Goal: Task Accomplishment & Management: Manage account settings

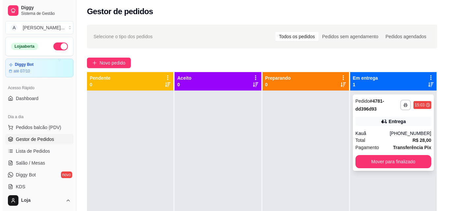
scroll to position [18, 0]
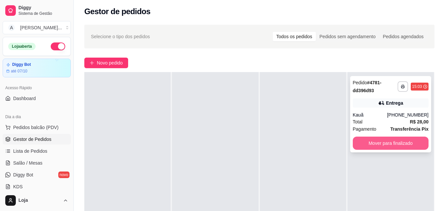
click at [379, 142] on button "Mover para finalizado" at bounding box center [391, 143] width 76 height 13
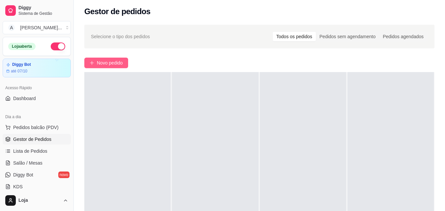
click at [122, 60] on span "Novo pedido" at bounding box center [110, 62] width 26 height 7
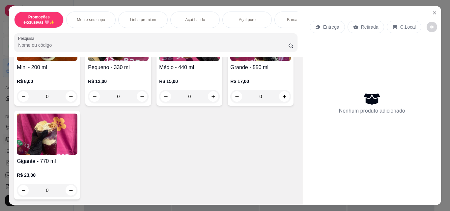
scroll to position [198, 0]
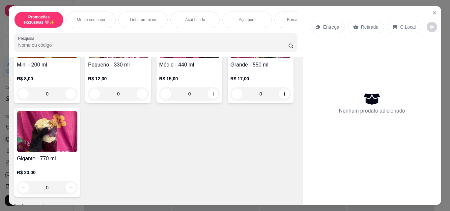
click at [77, 160] on h4 "Gigante - 770 ml" at bounding box center [47, 159] width 61 height 8
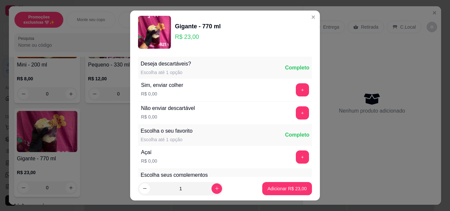
click at [296, 159] on button "+" at bounding box center [302, 157] width 13 height 13
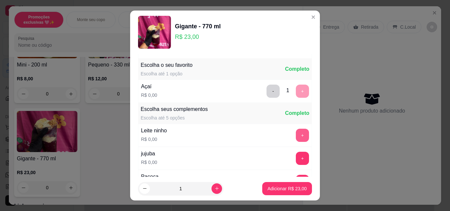
click at [296, 133] on button "+" at bounding box center [302, 135] width 13 height 13
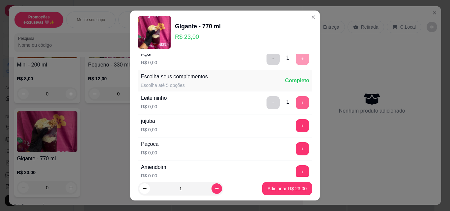
scroll to position [99, 0]
click at [296, 146] on button "+" at bounding box center [302, 148] width 13 height 13
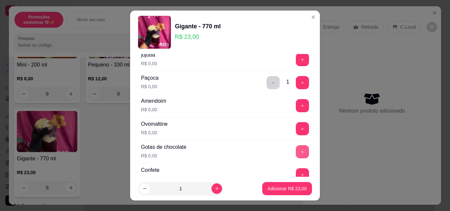
scroll to position [198, 0]
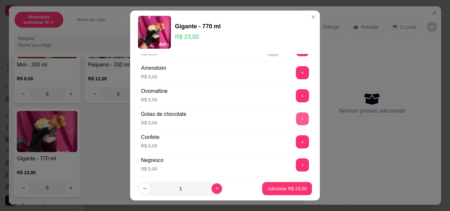
click at [296, 115] on button "+" at bounding box center [302, 119] width 13 height 13
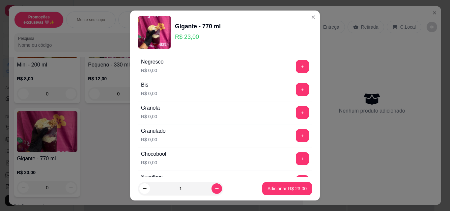
scroll to position [296, 0]
click at [296, 137] on button "+" at bounding box center [302, 135] width 13 height 13
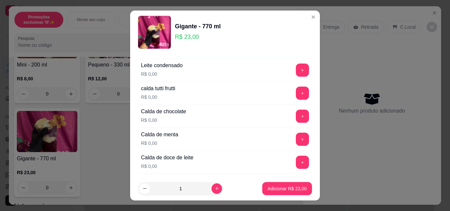
scroll to position [593, 0]
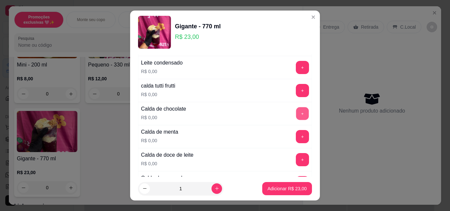
click at [296, 116] on button "+" at bounding box center [302, 113] width 13 height 13
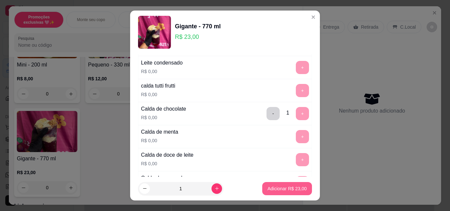
click at [292, 190] on p "Adicionar R$ 23,00" at bounding box center [286, 188] width 39 height 7
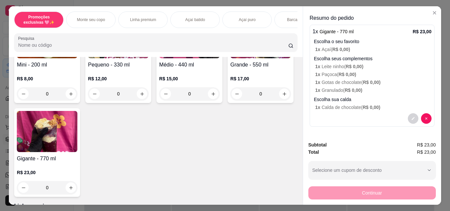
scroll to position [165, 0]
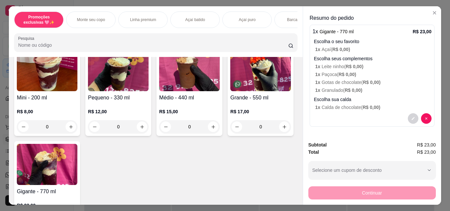
click at [108, 109] on div "R$ 12,00 0" at bounding box center [118, 118] width 61 height 32
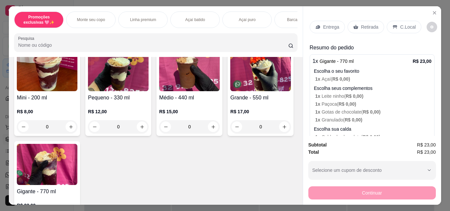
click at [368, 25] on p "Retirada" at bounding box center [369, 27] width 17 height 7
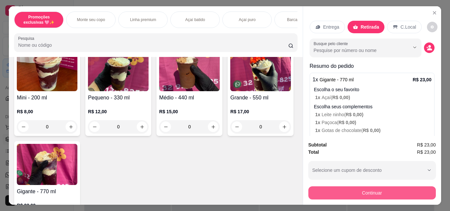
click at [375, 188] on button "Continuar" at bounding box center [371, 192] width 127 height 13
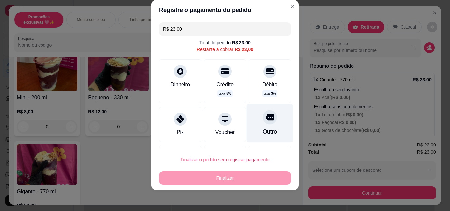
click at [248, 133] on div "Outro" at bounding box center [270, 123] width 46 height 39
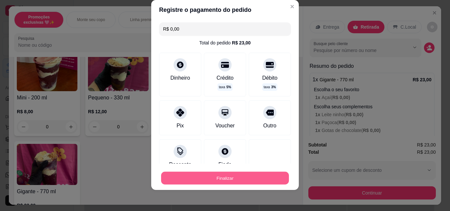
click at [252, 179] on button "Finalizar" at bounding box center [225, 178] width 128 height 13
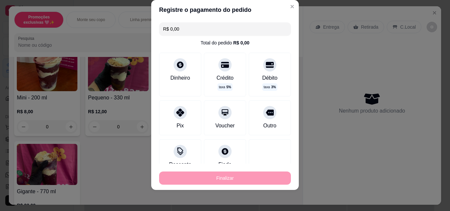
type input "-R$ 23,00"
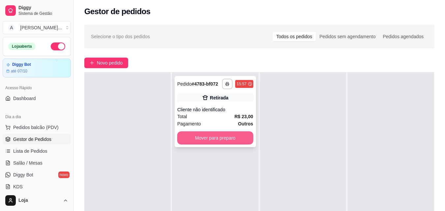
click at [197, 137] on button "Mover para preparo" at bounding box center [215, 137] width 76 height 13
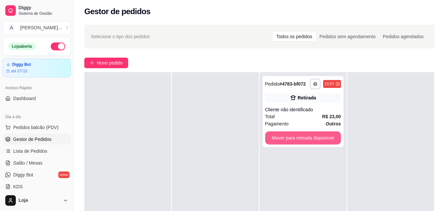
click at [291, 140] on button "Mover para retirada disponível" at bounding box center [303, 137] width 76 height 13
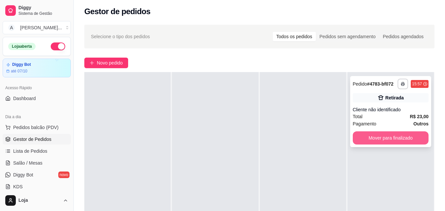
click at [370, 142] on button "Mover para finalizado" at bounding box center [391, 137] width 76 height 13
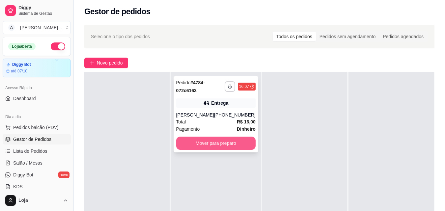
click at [244, 146] on button "Mover para preparo" at bounding box center [215, 143] width 79 height 13
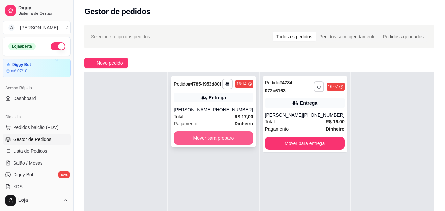
click at [231, 145] on button "Mover para preparo" at bounding box center [213, 137] width 79 height 13
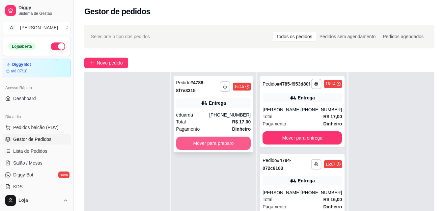
click at [232, 147] on button "Mover para preparo" at bounding box center [213, 143] width 75 height 13
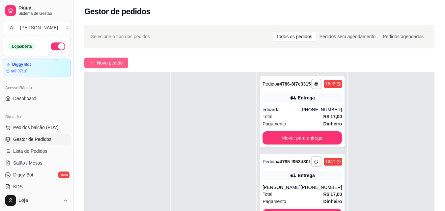
click at [100, 64] on span "Novo pedido" at bounding box center [110, 62] width 26 height 7
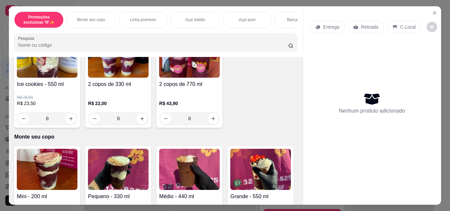
scroll to position [165, 0]
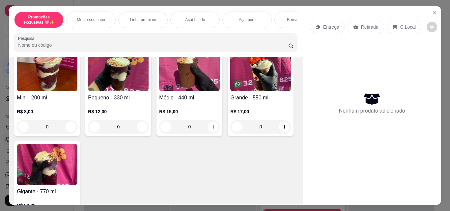
click at [230, 91] on img at bounding box center [260, 70] width 61 height 41
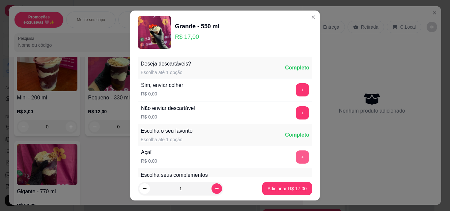
click at [296, 153] on button "+" at bounding box center [302, 157] width 13 height 13
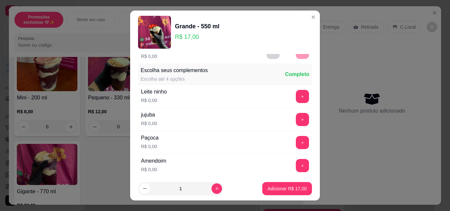
scroll to position [132, 0]
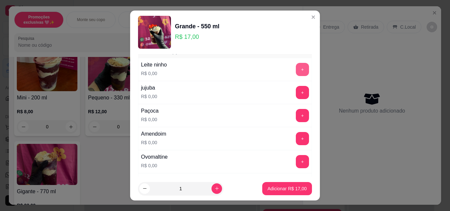
click at [296, 68] on button "+" at bounding box center [302, 69] width 13 height 13
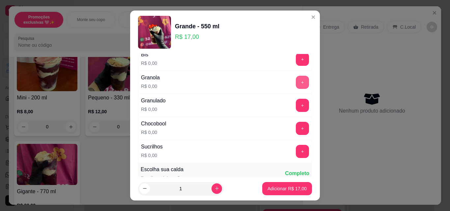
scroll to position [329, 0]
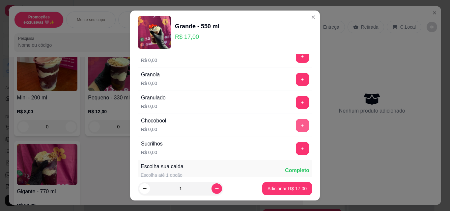
click at [296, 128] on button "+" at bounding box center [302, 125] width 13 height 13
click at [296, 79] on button "+" at bounding box center [302, 79] width 13 height 13
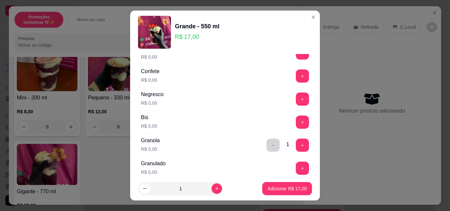
scroll to position [296, 0]
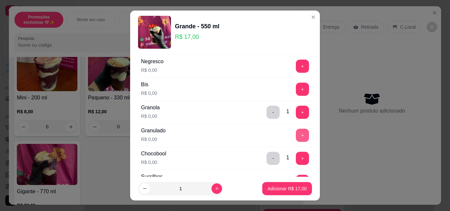
click at [296, 135] on button "+" at bounding box center [302, 135] width 13 height 13
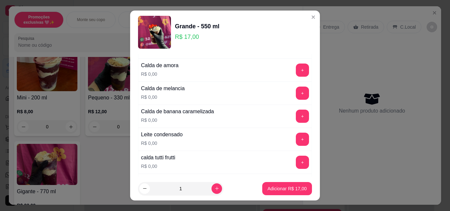
scroll to position [527, 0]
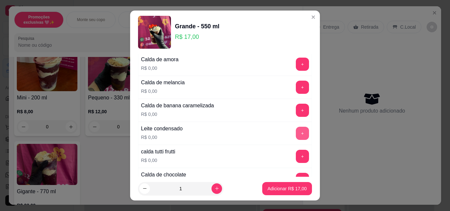
click at [296, 135] on button "+" at bounding box center [302, 133] width 13 height 13
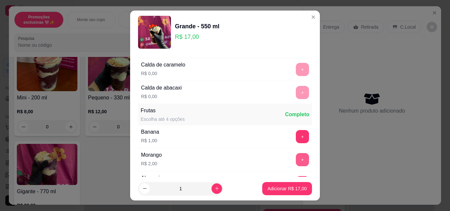
scroll to position [725, 0]
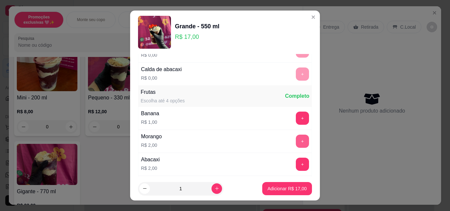
click at [296, 146] on button "+" at bounding box center [302, 141] width 13 height 13
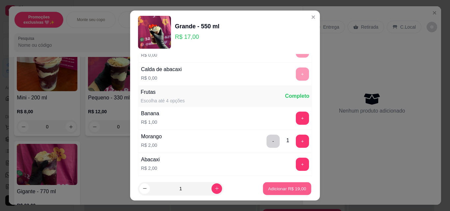
click at [288, 185] on button "Adicionar R$ 19,00" at bounding box center [287, 188] width 48 height 13
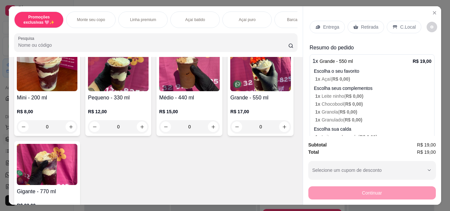
click at [206, 71] on img at bounding box center [189, 70] width 61 height 41
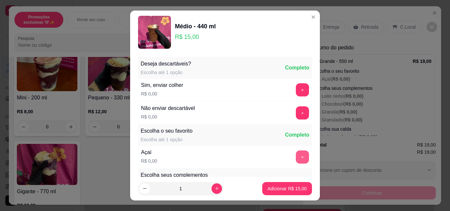
click at [296, 155] on button "+" at bounding box center [302, 157] width 13 height 13
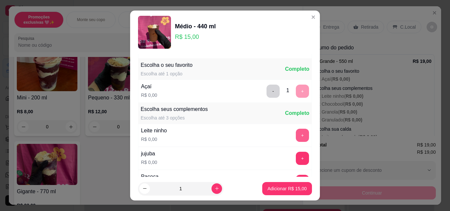
click at [296, 136] on button "+" at bounding box center [302, 135] width 13 height 13
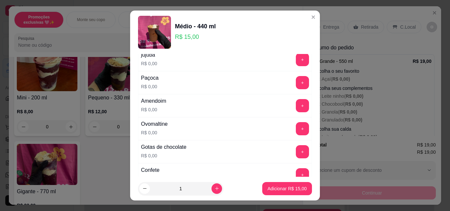
scroll to position [132, 0]
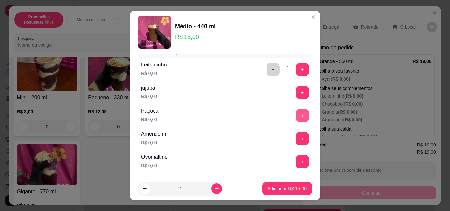
click at [296, 117] on button "+" at bounding box center [302, 115] width 13 height 13
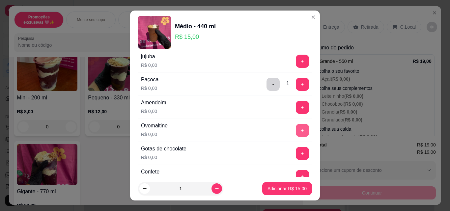
scroll to position [165, 0]
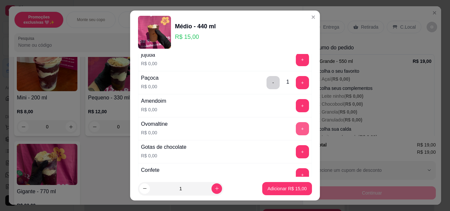
click at [296, 134] on button "+" at bounding box center [302, 128] width 13 height 13
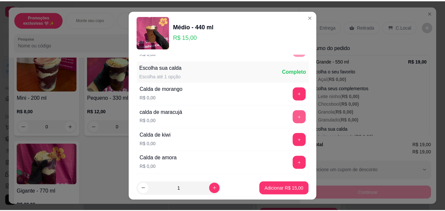
scroll to position [527, 0]
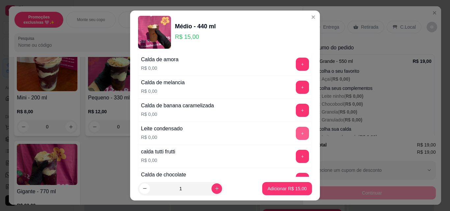
click at [296, 129] on button "+" at bounding box center [302, 133] width 13 height 13
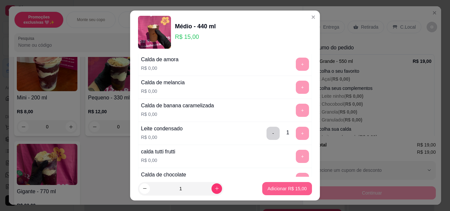
click at [293, 187] on p "Adicionar R$ 15,00" at bounding box center [286, 188] width 39 height 7
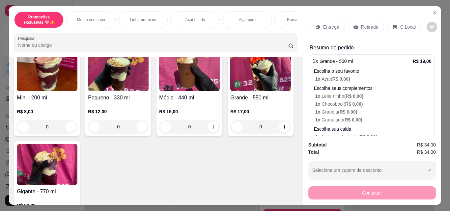
click at [362, 29] on div "Retirada" at bounding box center [366, 27] width 37 height 13
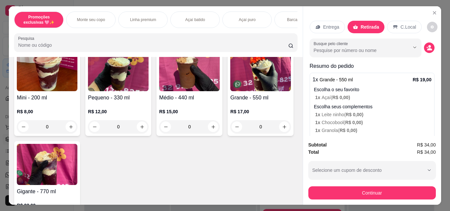
click at [366, 188] on button "Continuar" at bounding box center [371, 192] width 127 height 13
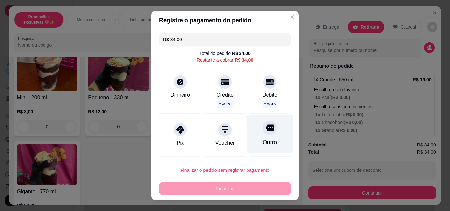
click at [267, 133] on div "Outro" at bounding box center [270, 134] width 46 height 39
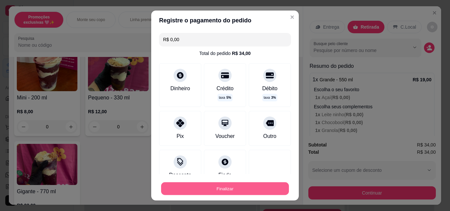
click at [266, 189] on button "Finalizar" at bounding box center [225, 188] width 128 height 13
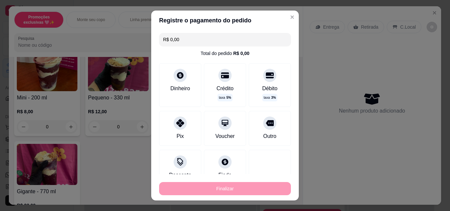
type input "-R$ 34,00"
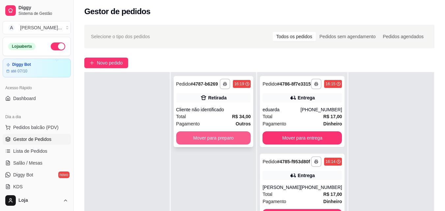
click at [240, 134] on button "Mover para preparo" at bounding box center [213, 137] width 75 height 13
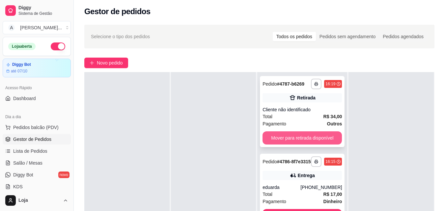
click at [286, 142] on button "Mover para retirada disponível" at bounding box center [302, 137] width 79 height 13
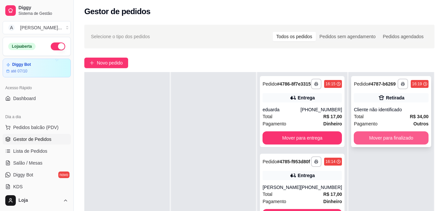
click at [375, 136] on button "Mover para finalizado" at bounding box center [391, 137] width 75 height 13
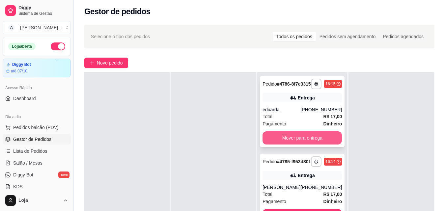
click at [277, 139] on button "Mover para entrega" at bounding box center [302, 137] width 79 height 13
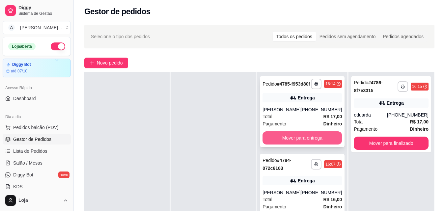
click at [291, 141] on button "Mover para entrega" at bounding box center [302, 137] width 79 height 13
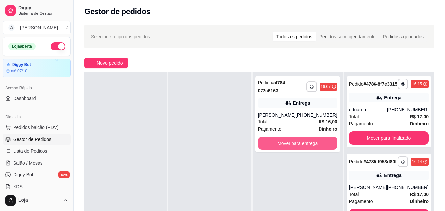
click at [292, 142] on button "Mover para entrega" at bounding box center [297, 143] width 79 height 13
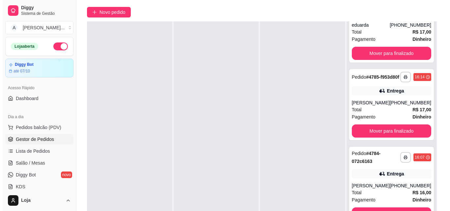
scroll to position [100, 0]
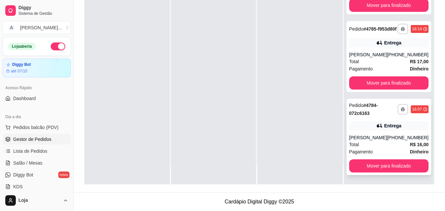
click at [371, 121] on div "Entrega" at bounding box center [388, 125] width 79 height 9
click at [377, 58] on div "Total R$ 17,00" at bounding box center [388, 61] width 79 height 7
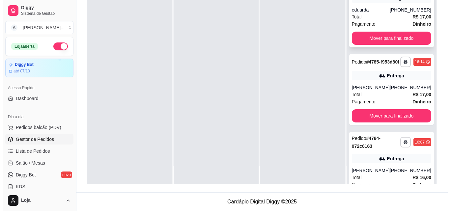
scroll to position [0, 0]
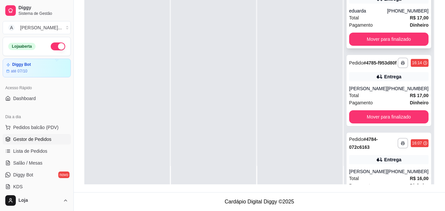
click at [384, 21] on div "Total R$ 17,00" at bounding box center [388, 17] width 79 height 7
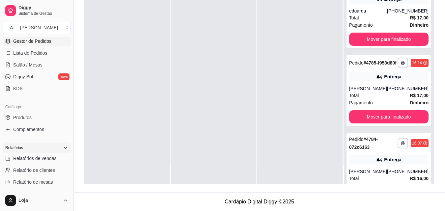
scroll to position [99, 0]
click at [46, 156] on span "Relatórios de vendas" at bounding box center [34, 157] width 43 height 7
select select "ALL"
select select "0"
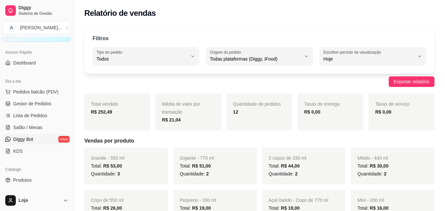
scroll to position [33, 0]
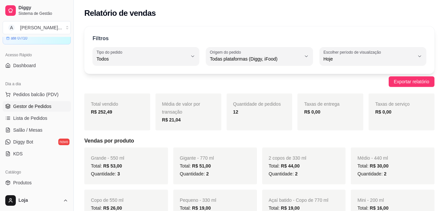
click at [52, 104] on link "Gestor de Pedidos" at bounding box center [37, 106] width 68 height 11
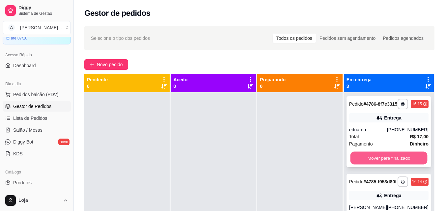
click at [377, 162] on button "Mover para finalizado" at bounding box center [388, 158] width 77 height 13
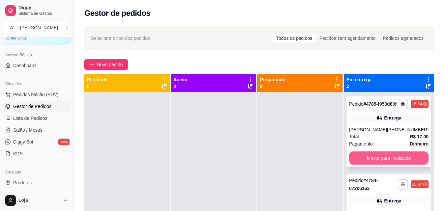
click at [380, 162] on button "Mover para finalizado" at bounding box center [388, 158] width 79 height 13
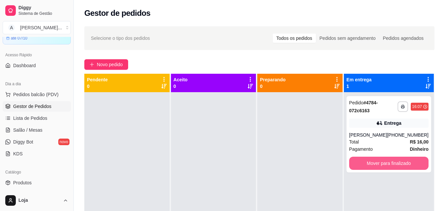
click at [380, 162] on button "Mover para finalizado" at bounding box center [388, 163] width 79 height 13
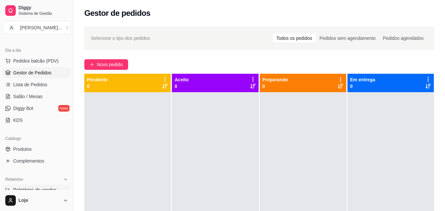
scroll to position [132, 0]
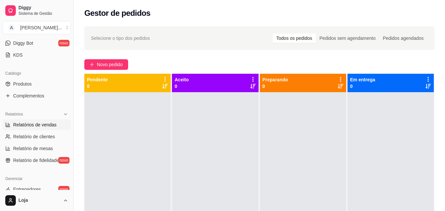
click at [29, 121] on link "Relatórios de vendas" at bounding box center [37, 125] width 68 height 11
select select "ALL"
select select "0"
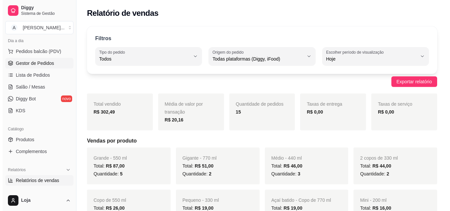
scroll to position [33, 0]
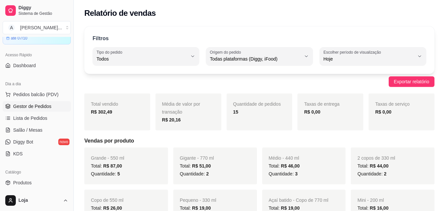
click at [37, 108] on span "Gestor de Pedidos" at bounding box center [32, 106] width 38 height 7
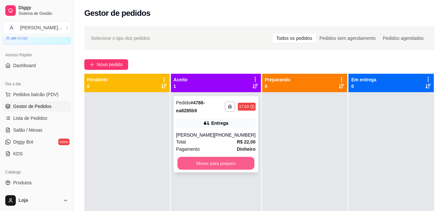
click at [214, 158] on button "Mover para preparo" at bounding box center [215, 163] width 77 height 13
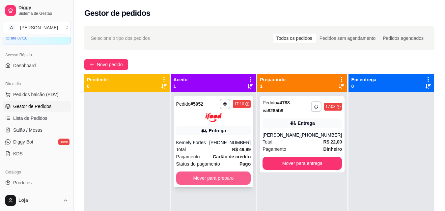
click at [214, 179] on button "Mover para preparo" at bounding box center [213, 178] width 75 height 13
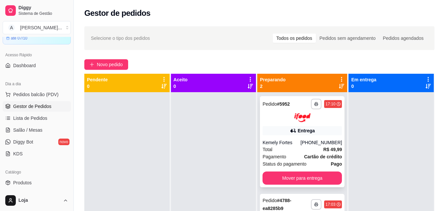
click at [336, 174] on button "Mover para entrega" at bounding box center [302, 178] width 79 height 13
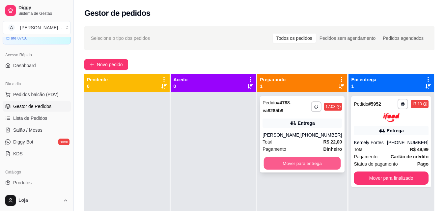
click at [320, 163] on button "Mover para entrega" at bounding box center [302, 163] width 77 height 13
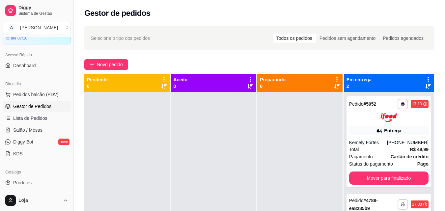
click at [366, 202] on strong "# 4788-ea8285b9" at bounding box center [363, 204] width 29 height 13
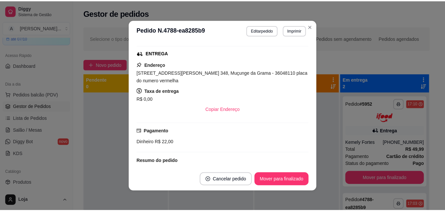
scroll to position [164, 0]
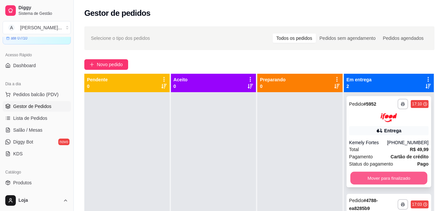
click at [366, 173] on button "Mover para finalizado" at bounding box center [388, 178] width 77 height 13
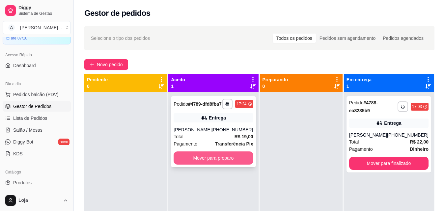
click at [185, 164] on button "Mover para preparo" at bounding box center [213, 158] width 79 height 13
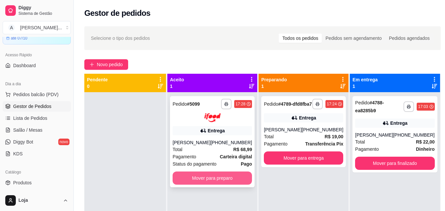
click at [237, 178] on button "Mover para preparo" at bounding box center [212, 178] width 79 height 13
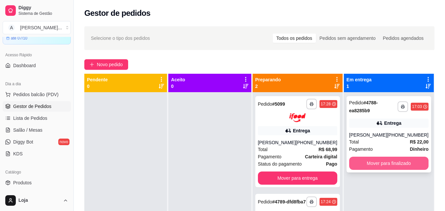
click at [380, 165] on button "Mover para finalizado" at bounding box center [388, 163] width 79 height 13
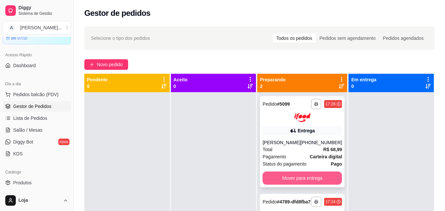
click at [316, 178] on button "Mover para entrega" at bounding box center [302, 178] width 79 height 13
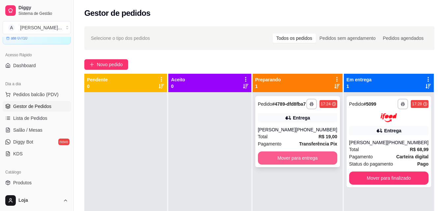
click at [312, 165] on button "Mover para entrega" at bounding box center [297, 158] width 79 height 13
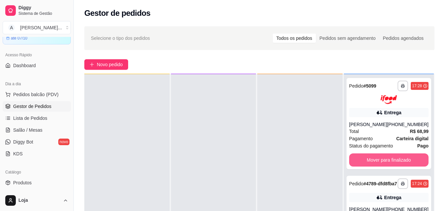
scroll to position [18, 0]
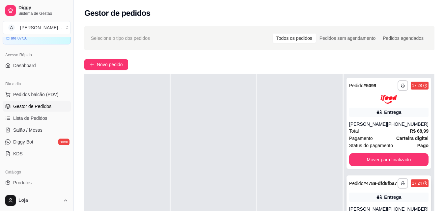
click at [363, 186] on strong "# 4789-dfd8fba7" at bounding box center [380, 183] width 34 height 5
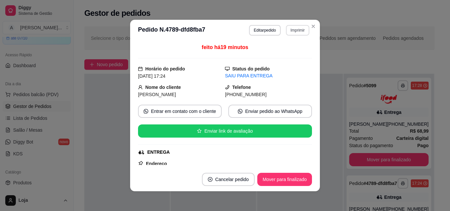
click at [298, 33] on button "Imprimir" at bounding box center [297, 30] width 23 height 11
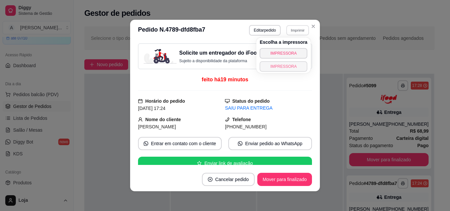
click at [292, 70] on button "IMPRESSORA" at bounding box center [284, 66] width 48 height 11
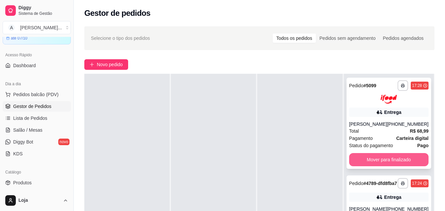
click at [376, 165] on button "Mover para finalizado" at bounding box center [388, 159] width 79 height 13
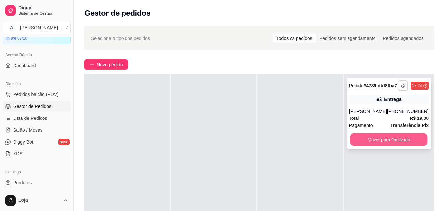
click at [365, 146] on button "Mover para finalizado" at bounding box center [388, 139] width 77 height 13
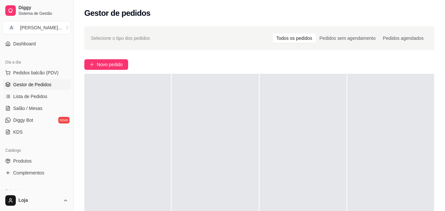
scroll to position [99, 0]
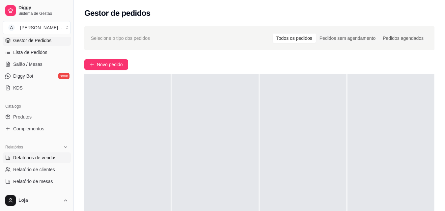
click at [54, 155] on span "Relatórios de vendas" at bounding box center [34, 157] width 43 height 7
select select "ALL"
select select "0"
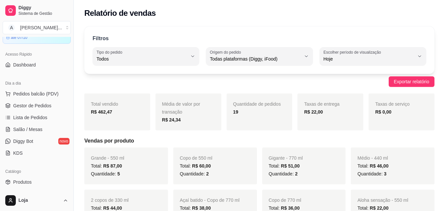
scroll to position [33, 0]
click at [45, 107] on span "Gestor de Pedidos" at bounding box center [32, 106] width 38 height 7
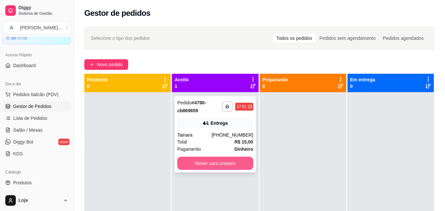
click at [234, 160] on button "Mover para preparo" at bounding box center [215, 163] width 76 height 13
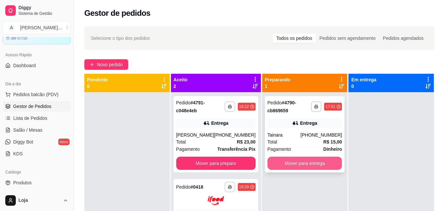
click at [294, 161] on button "Mover para entrega" at bounding box center [304, 163] width 75 height 13
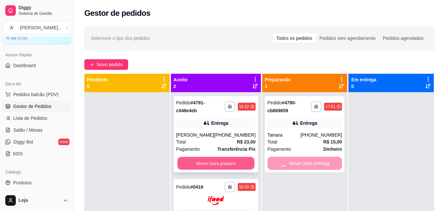
click at [237, 164] on button "Mover para preparo" at bounding box center [215, 163] width 77 height 13
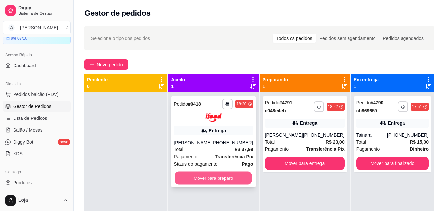
click at [239, 175] on button "Mover para preparo" at bounding box center [213, 178] width 77 height 13
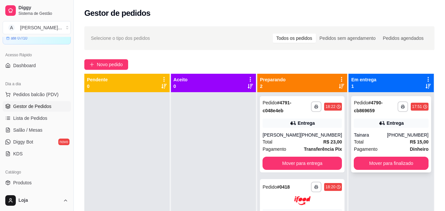
click at [369, 121] on div "Entrega" at bounding box center [391, 123] width 75 height 9
click at [323, 161] on button "Mover para entrega" at bounding box center [302, 163] width 79 height 13
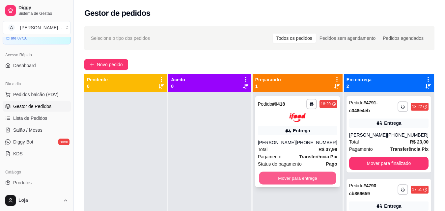
click at [301, 176] on button "Mover para entrega" at bounding box center [297, 178] width 77 height 13
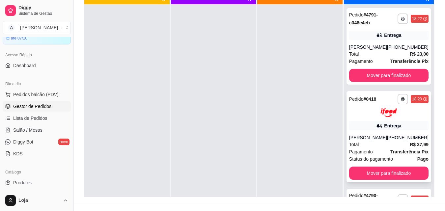
scroll to position [100, 0]
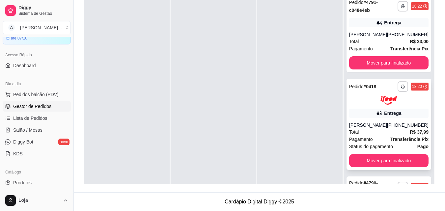
click at [368, 118] on div "Entrega" at bounding box center [388, 113] width 79 height 9
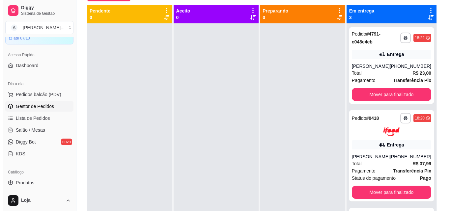
scroll to position [2, 0]
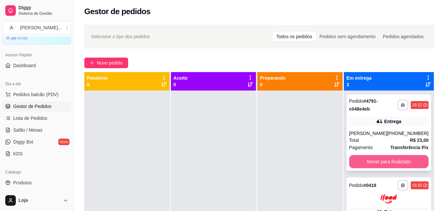
click at [378, 168] on button "Mover para finalizado" at bounding box center [388, 161] width 79 height 13
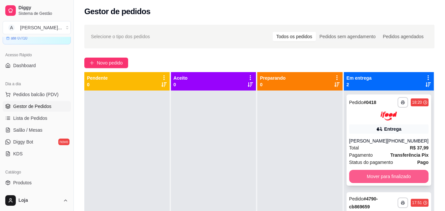
click at [378, 172] on button "Mover para finalizado" at bounding box center [388, 176] width 79 height 13
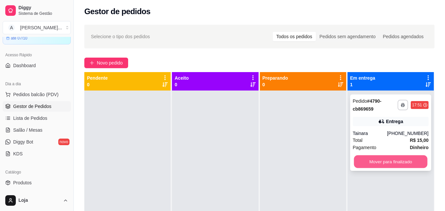
click at [377, 161] on button "Mover para finalizado" at bounding box center [390, 161] width 73 height 13
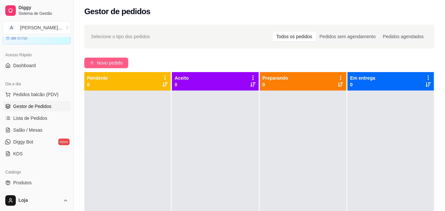
click at [110, 61] on span "Novo pedido" at bounding box center [110, 62] width 26 height 7
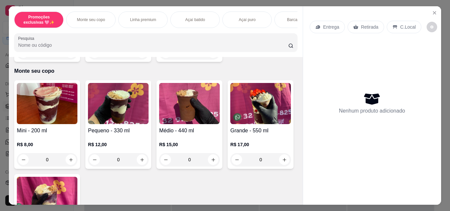
scroll to position [165, 0]
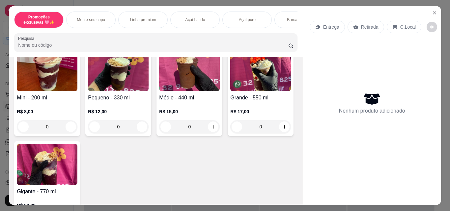
click at [77, 170] on img at bounding box center [47, 164] width 61 height 41
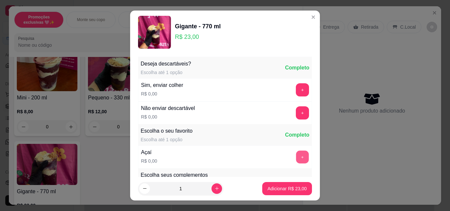
click at [296, 161] on button "+" at bounding box center [302, 157] width 13 height 13
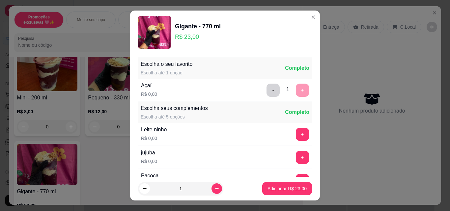
scroll to position [86, 0]
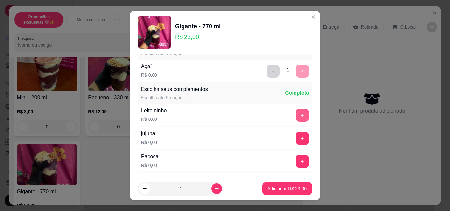
click at [296, 114] on button "+" at bounding box center [302, 115] width 13 height 13
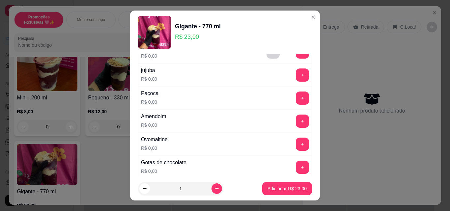
scroll to position [152, 0]
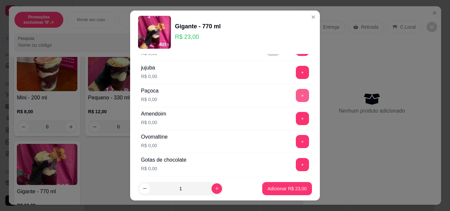
click at [296, 95] on button "+" at bounding box center [302, 95] width 13 height 13
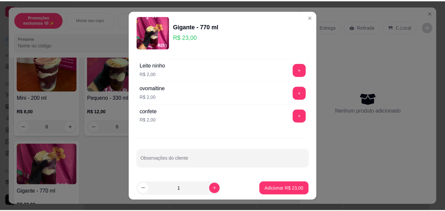
scroll to position [11, 0]
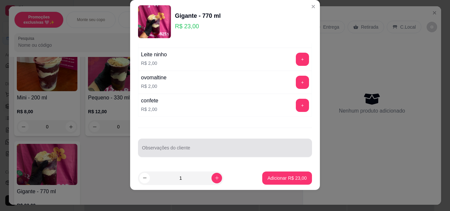
click at [185, 147] on div at bounding box center [225, 147] width 166 height 13
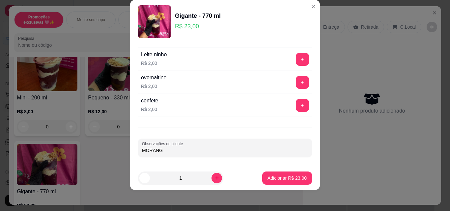
type input "MORANGO"
click at [295, 173] on button "Adicionar R$ 23,00" at bounding box center [287, 178] width 48 height 13
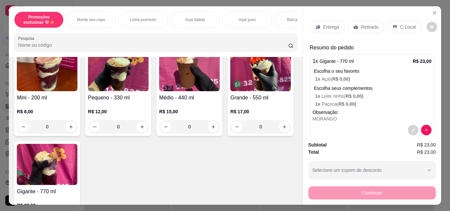
click at [368, 24] on p "Retirada" at bounding box center [369, 27] width 17 height 7
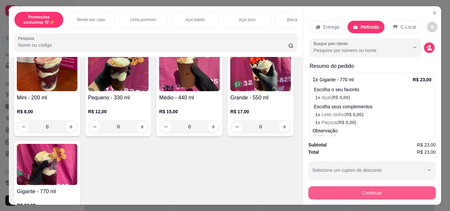
click at [353, 192] on button "Continuar" at bounding box center [371, 192] width 127 height 13
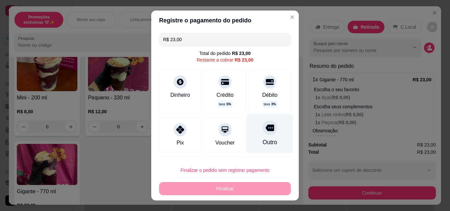
click at [266, 139] on div "Outro" at bounding box center [270, 142] width 14 height 9
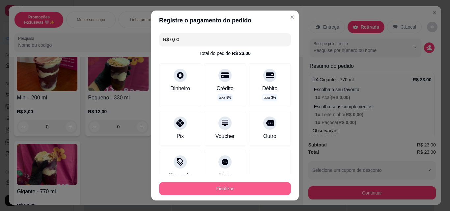
click at [252, 191] on button "Finalizar" at bounding box center [225, 188] width 132 height 13
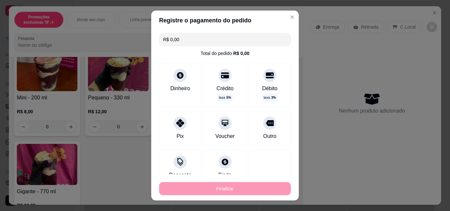
type input "-R$ 23,00"
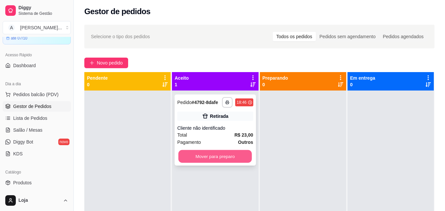
click at [192, 158] on button "Mover para preparo" at bounding box center [215, 156] width 73 height 13
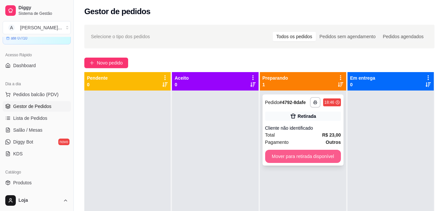
click at [285, 156] on button "Mover para retirada disponível" at bounding box center [303, 156] width 76 height 13
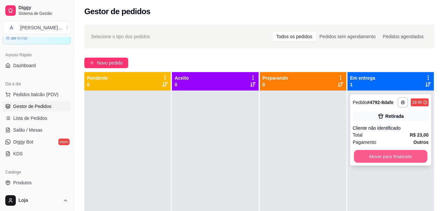
click at [378, 156] on button "Mover para finalizado" at bounding box center [390, 156] width 73 height 13
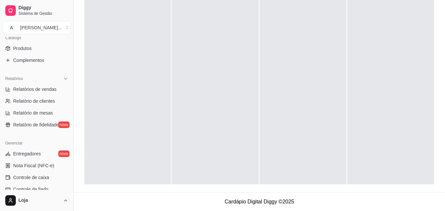
scroll to position [165, 0]
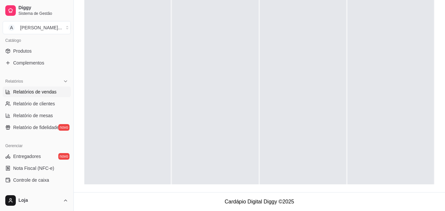
click at [54, 88] on link "Relatórios de vendas" at bounding box center [37, 92] width 68 height 11
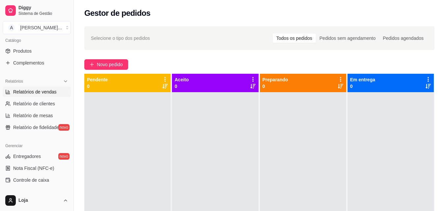
select select "ALL"
select select "0"
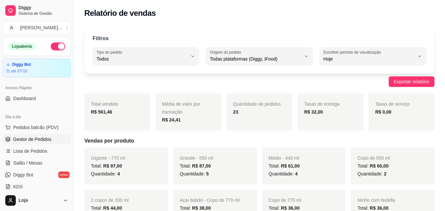
click at [45, 139] on span "Gestor de Pedidos" at bounding box center [32, 139] width 38 height 7
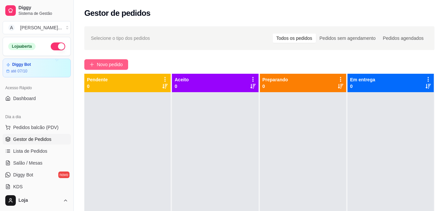
click at [102, 66] on span "Novo pedido" at bounding box center [110, 64] width 26 height 7
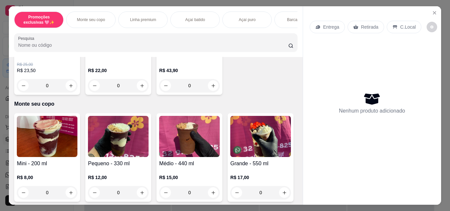
scroll to position [165, 0]
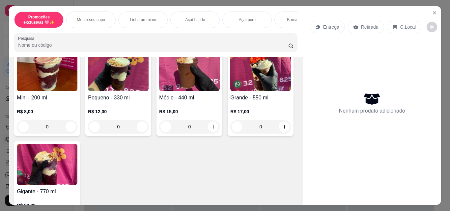
click at [178, 112] on p "R$ 15,00" at bounding box center [189, 111] width 61 height 7
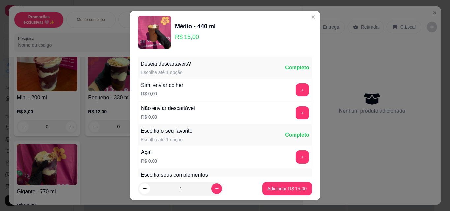
click at [296, 159] on button "+" at bounding box center [302, 157] width 13 height 13
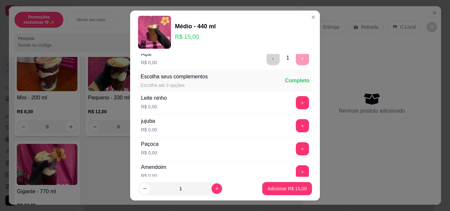
scroll to position [99, 0]
click at [296, 99] on button "+" at bounding box center [302, 102] width 13 height 13
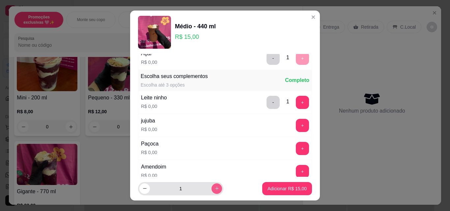
click at [215, 189] on icon "increase-product-quantity" at bounding box center [217, 189] width 4 height 4
click at [215, 189] on icon "increase-product-quantity" at bounding box center [216, 188] width 3 height 3
type input "3"
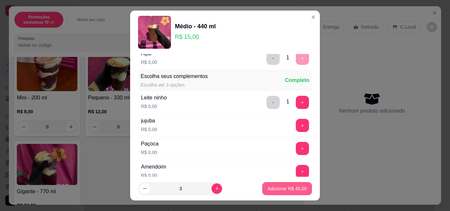
click at [272, 190] on p "Adicionar R$ 45,00" at bounding box center [286, 188] width 39 height 7
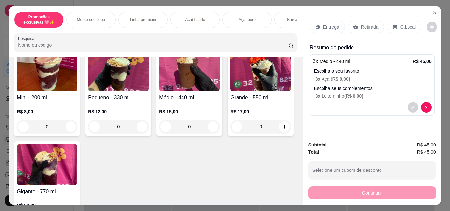
click at [362, 24] on p "Retirada" at bounding box center [369, 27] width 17 height 7
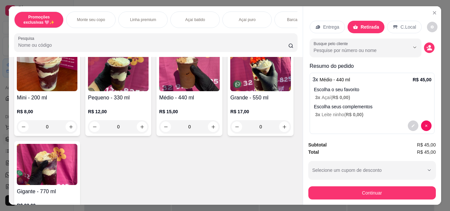
click at [317, 26] on icon at bounding box center [317, 26] width 5 height 5
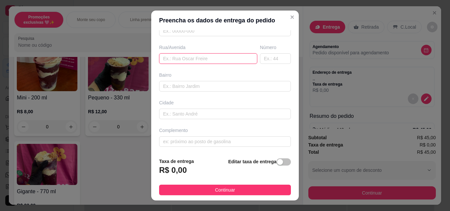
click at [204, 57] on input "text" at bounding box center [208, 58] width 98 height 11
type input "ZEZE [PERSON_NAME] CASA1"
click at [261, 58] on input "text" at bounding box center [275, 58] width 31 height 11
type input "N 1"
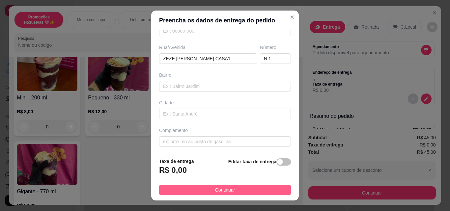
click at [215, 190] on span "Continuar" at bounding box center [225, 189] width 20 height 7
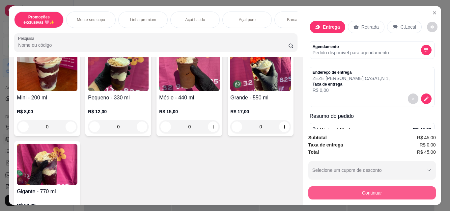
click at [351, 195] on button "Continuar" at bounding box center [371, 192] width 127 height 13
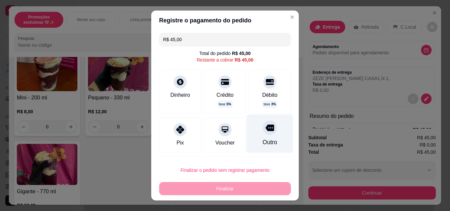
click at [263, 140] on div "Outro" at bounding box center [270, 142] width 14 height 9
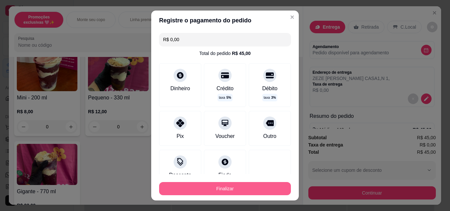
click at [260, 193] on button "Finalizar" at bounding box center [225, 188] width 132 height 13
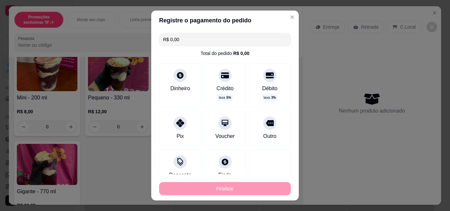
type input "-R$ 45,00"
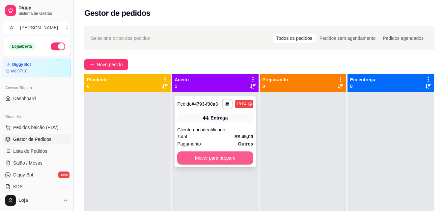
click at [241, 161] on button "Mover para preparo" at bounding box center [215, 158] width 76 height 13
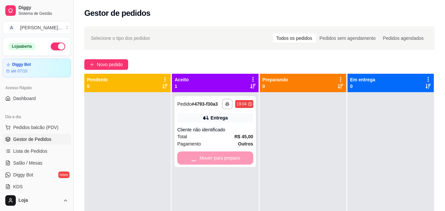
click at [297, 160] on div at bounding box center [303, 197] width 86 height 211
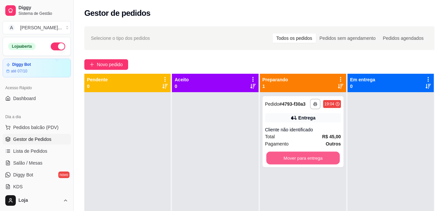
click at [297, 160] on button "Mover para entrega" at bounding box center [302, 158] width 73 height 13
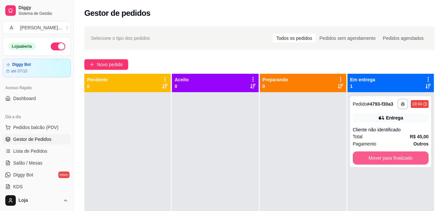
click at [363, 155] on button "Mover para finalizado" at bounding box center [391, 158] width 76 height 13
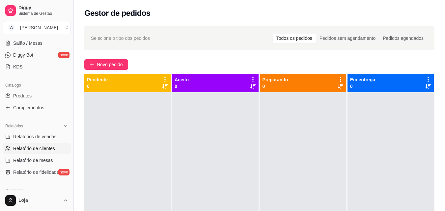
scroll to position [132, 0]
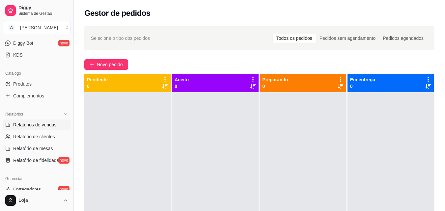
click at [50, 127] on span "Relatórios de vendas" at bounding box center [34, 125] width 43 height 7
select select "ALL"
select select "0"
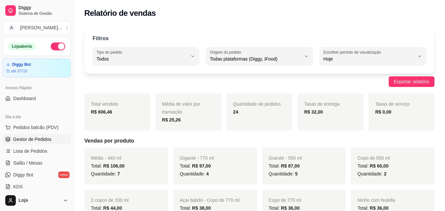
click at [37, 136] on link "Gestor de Pedidos" at bounding box center [37, 139] width 68 height 11
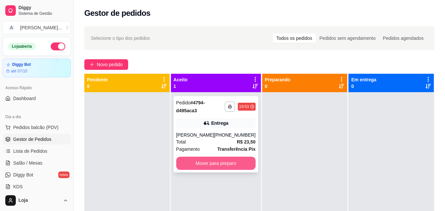
click at [208, 162] on button "Mover para preparo" at bounding box center [215, 163] width 79 height 13
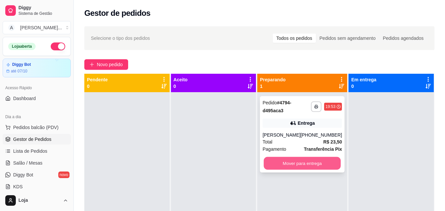
click at [295, 162] on button "Mover para entrega" at bounding box center [302, 163] width 77 height 13
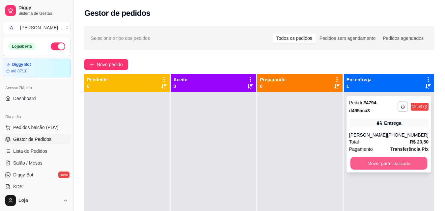
click at [364, 163] on button "Mover para finalizado" at bounding box center [388, 163] width 77 height 13
